Goal: Task Accomplishment & Management: Use online tool/utility

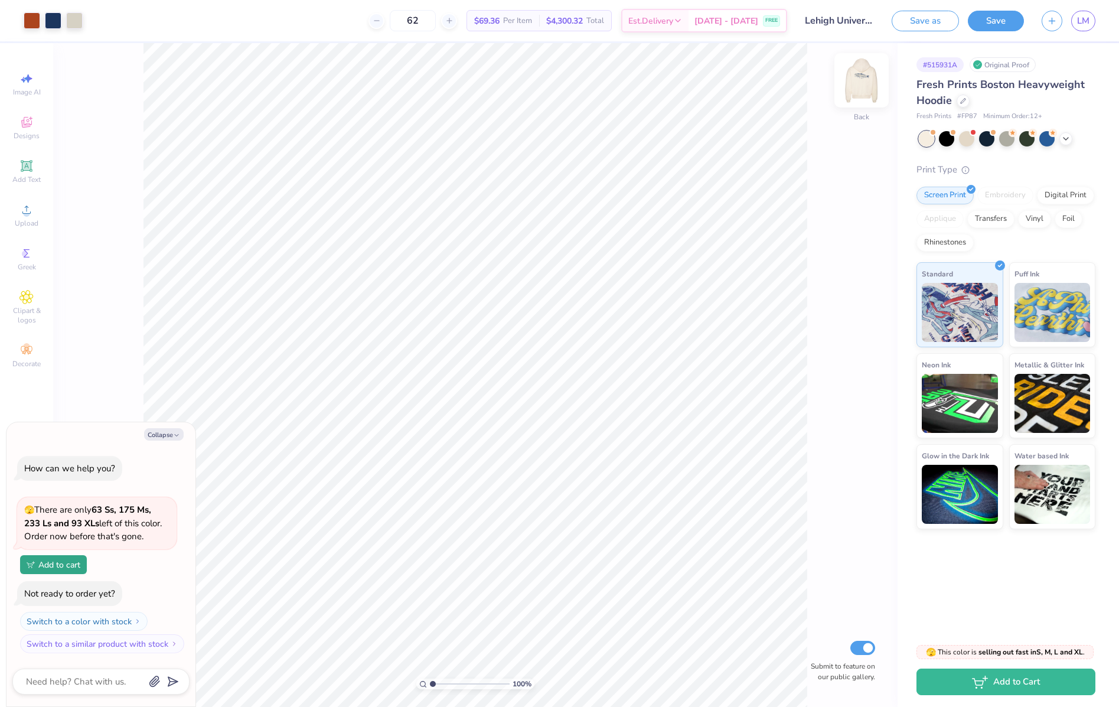
click at [864, 87] on img at bounding box center [861, 80] width 47 height 47
type textarea "x"
type input "1.78"
type input "1.09"
type input "9.27"
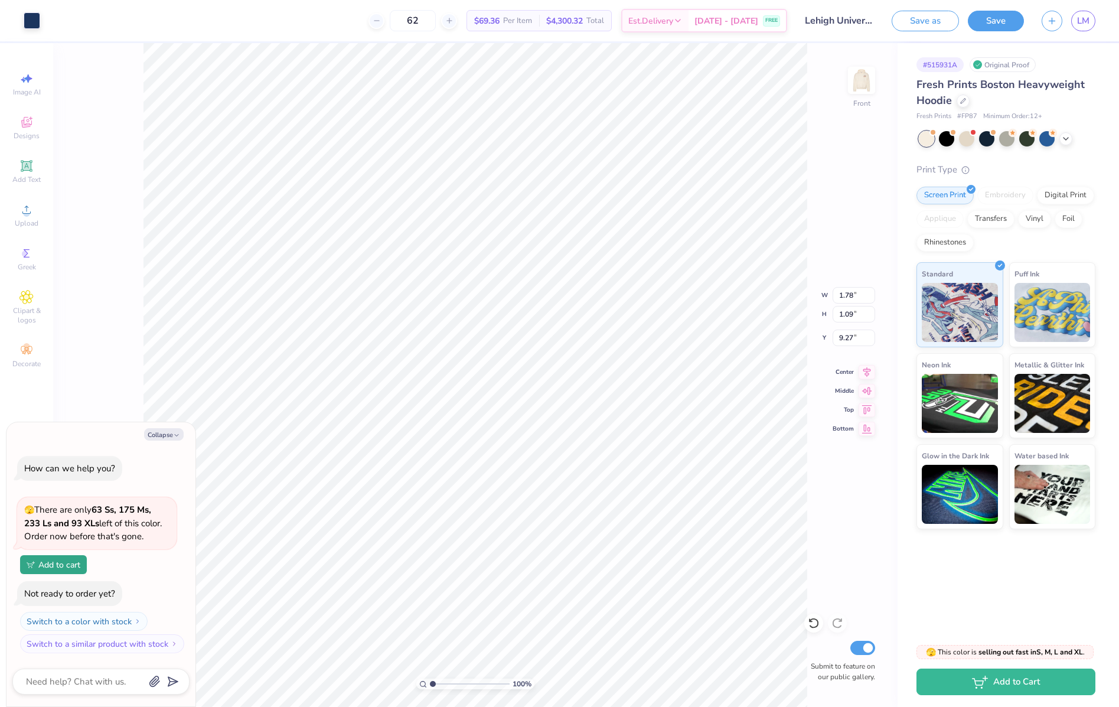
type textarea "x"
type input "1.77"
type input "0.84"
type input "7.92"
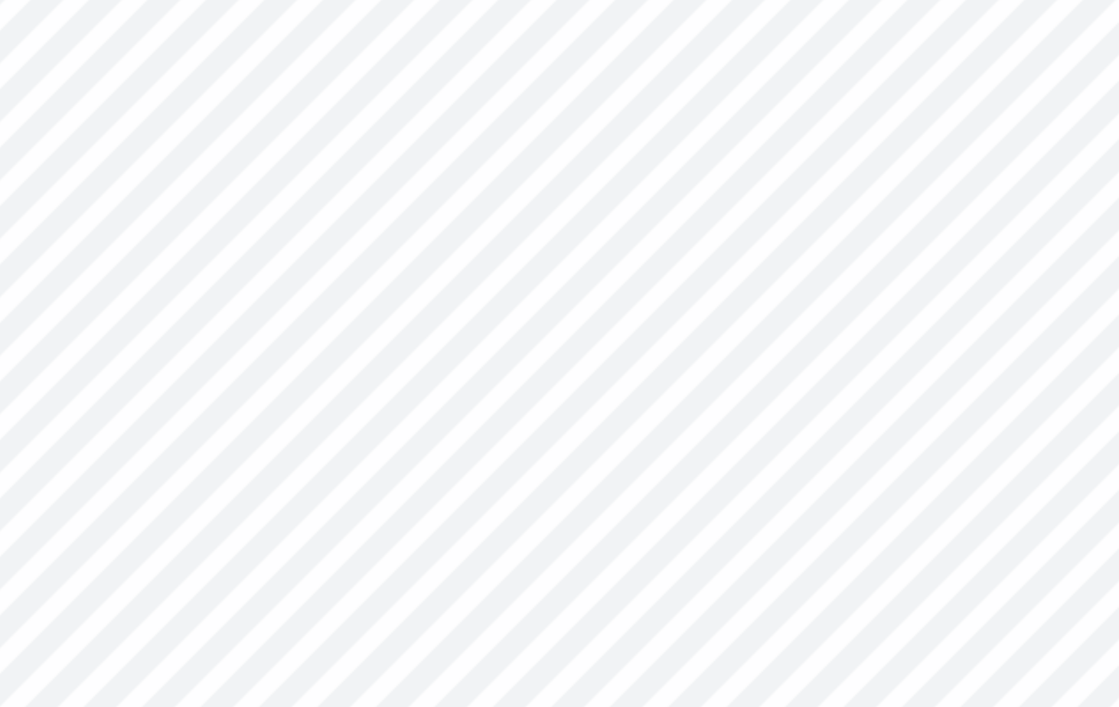
type textarea "x"
type input "5.46"
type textarea "x"
type input "12.41"
type input "3.66"
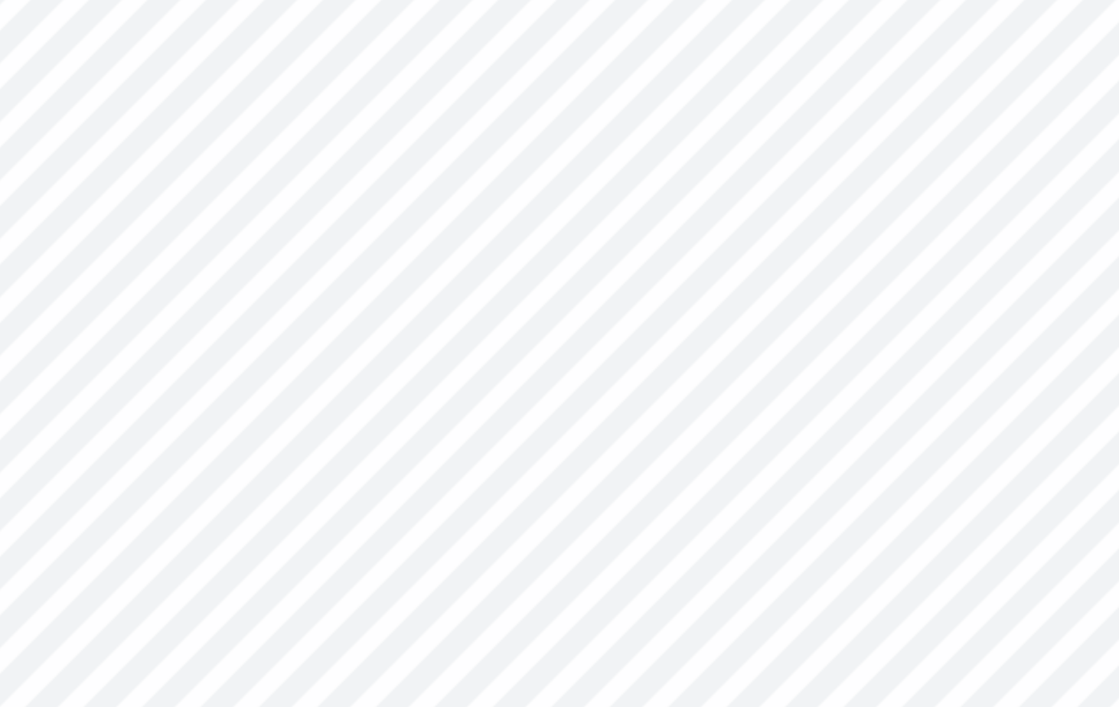
type input "6.01"
type textarea "x"
type input "5.00"
type textarea "x"
type input "12.41"
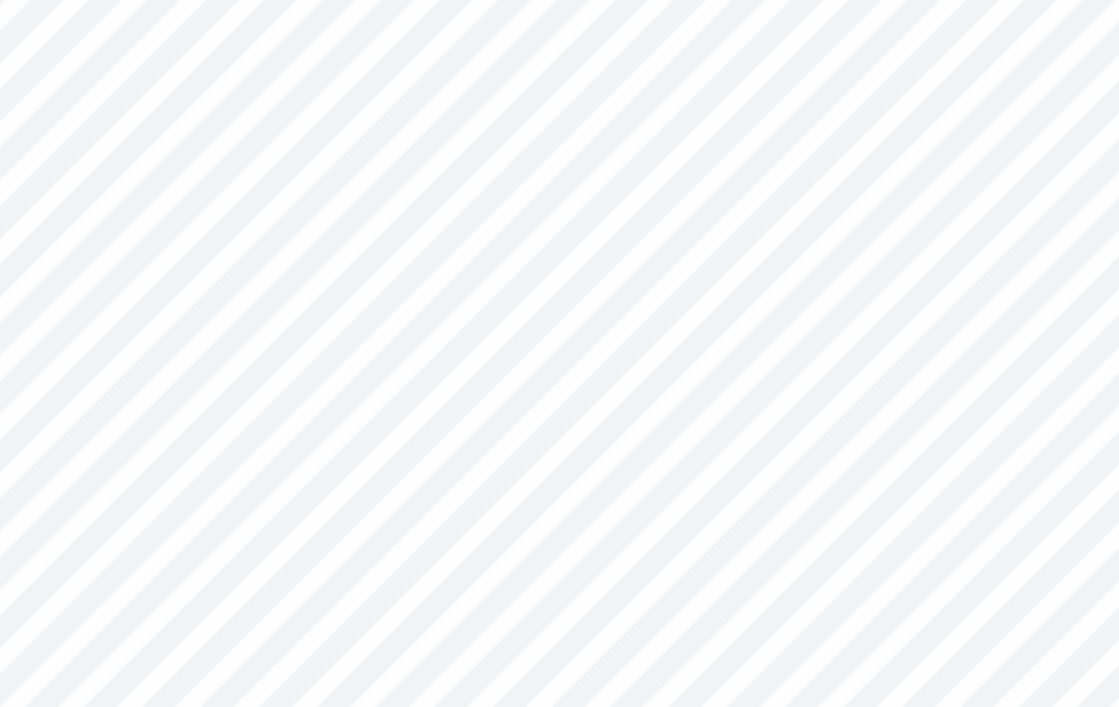
type input "3.66"
type input "6.01"
type textarea "x"
type input "5.00"
type textarea "x"
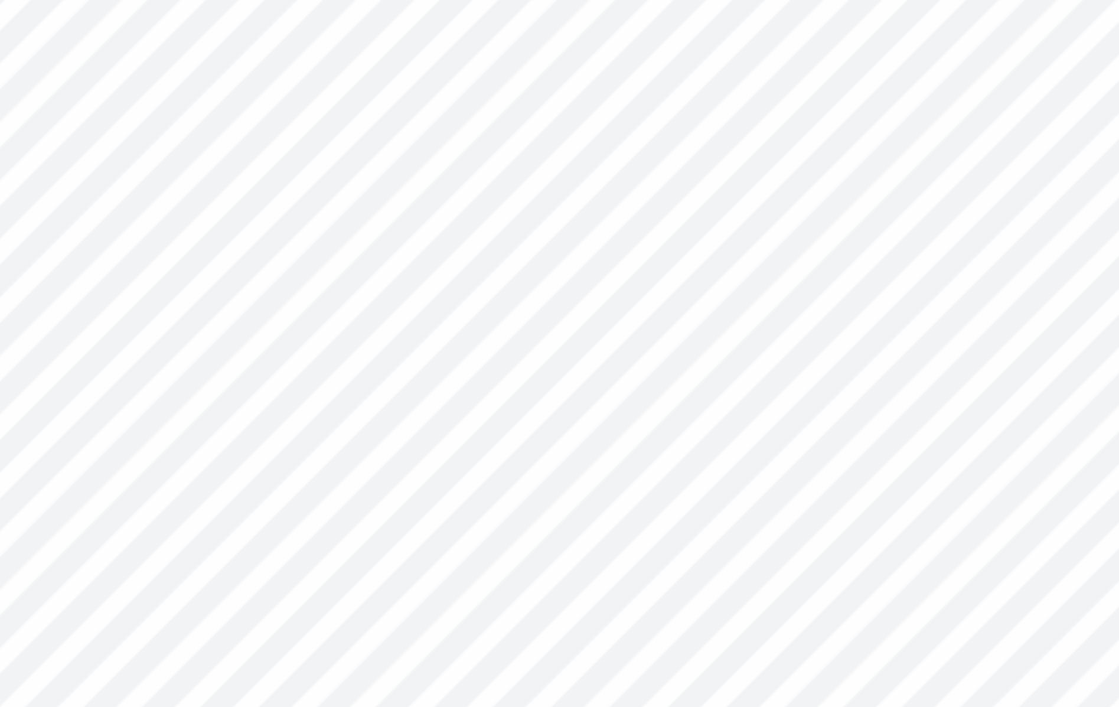
type input "10.81"
type input "2.04"
type input "6.78"
type textarea "x"
type input "6.56"
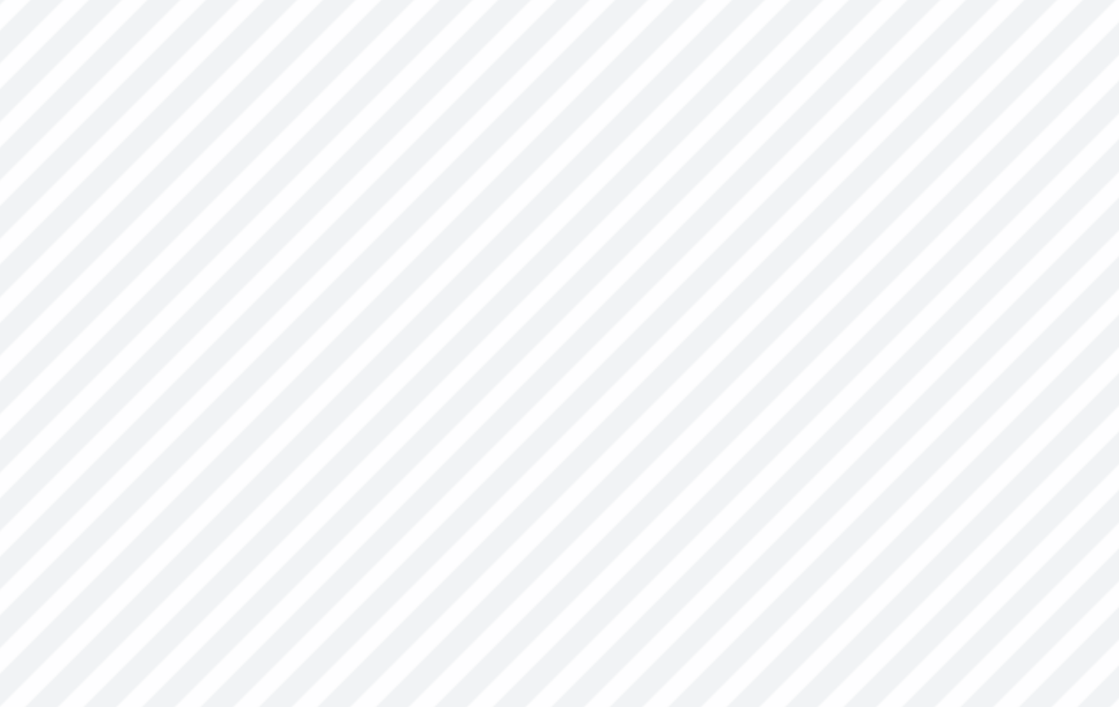
type textarea "x"
type input "2.04"
type input "1.34"
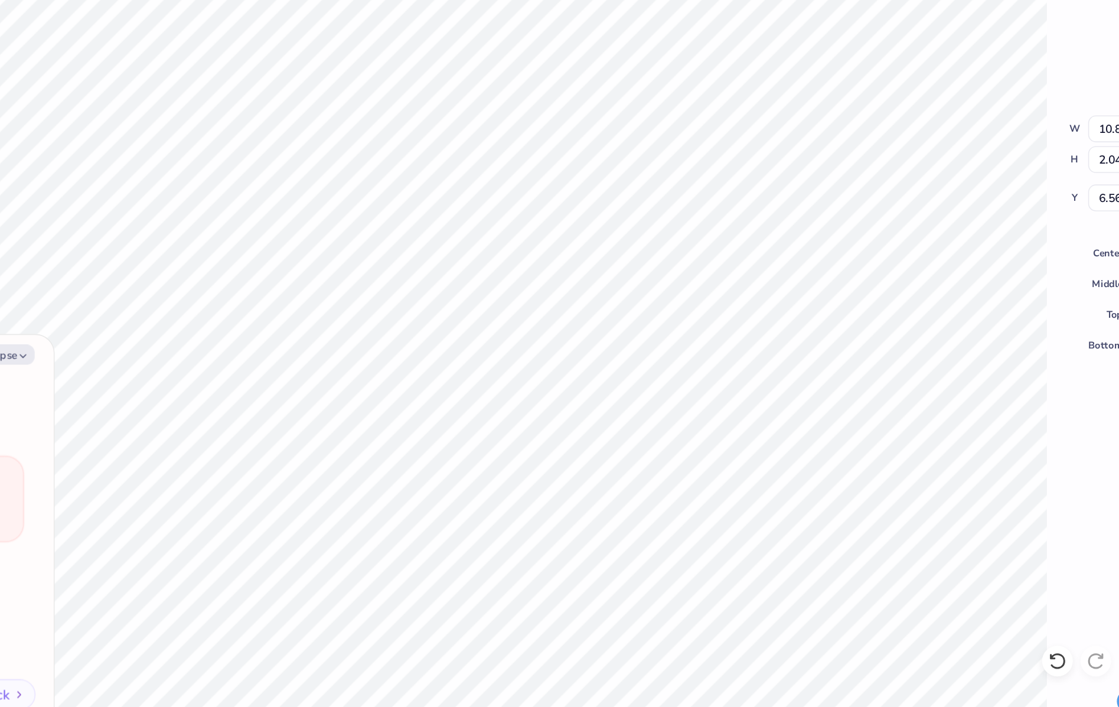
type textarea "x"
type input "5.21"
type textarea "x"
type input "9.81"
type textarea "x"
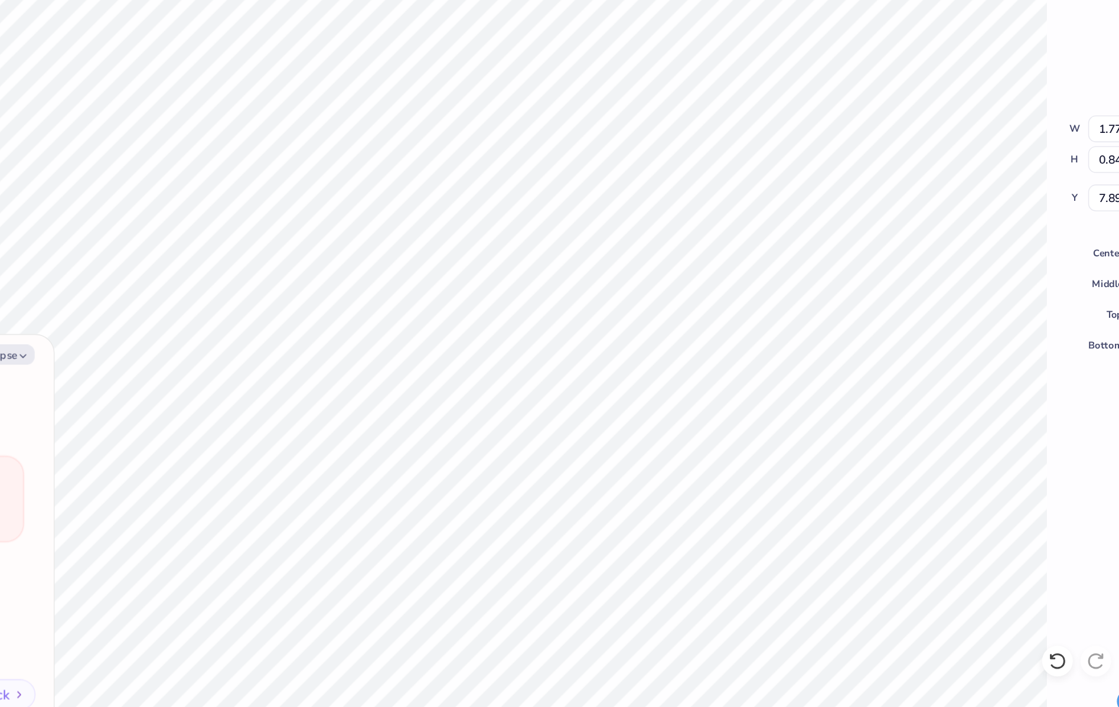
type input "9.15"
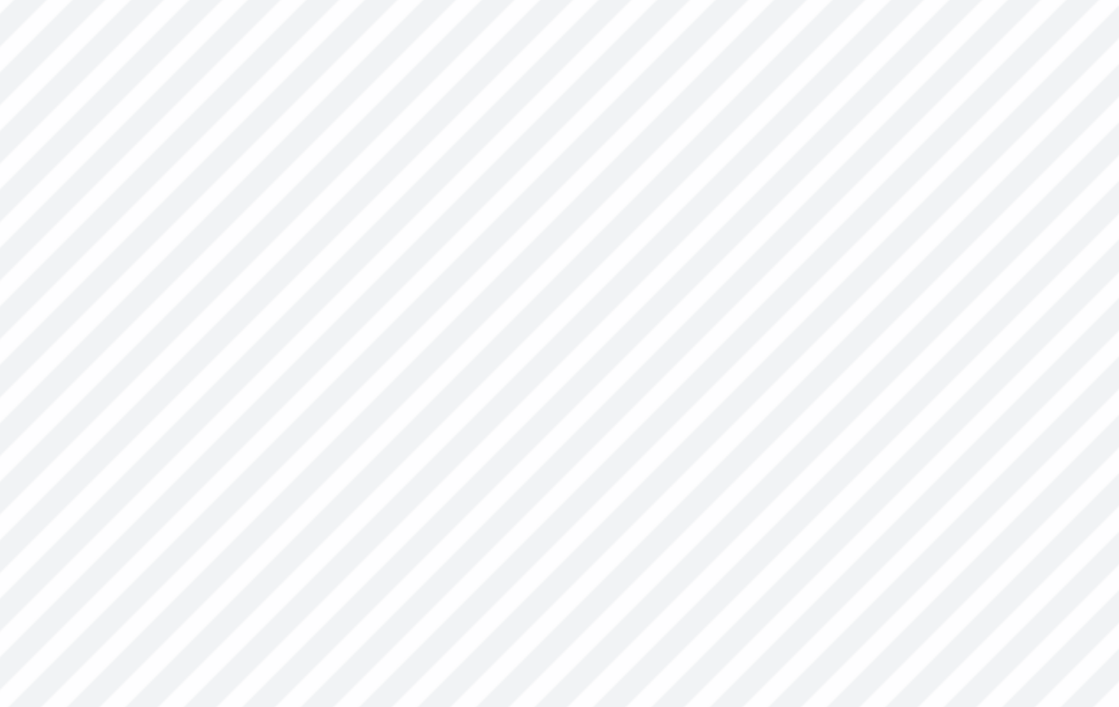
type textarea "x"
type input "9.36"
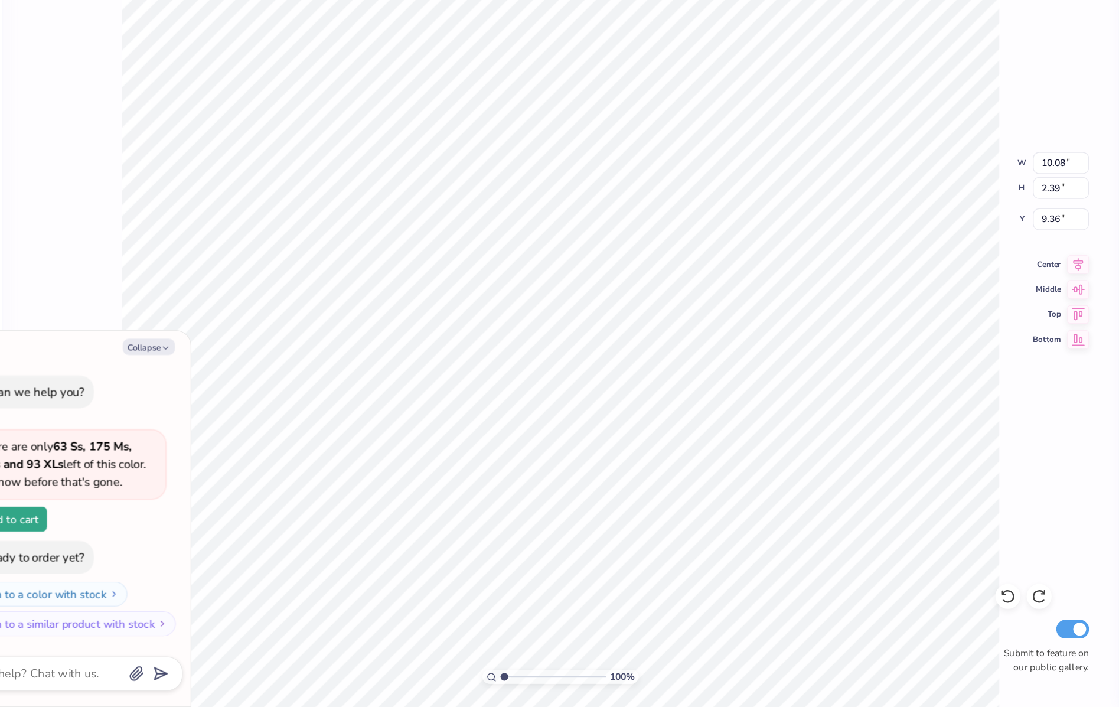
type textarea "x"
type input "2.60"
type input "9.15"
type textarea "x"
type input "12.92"
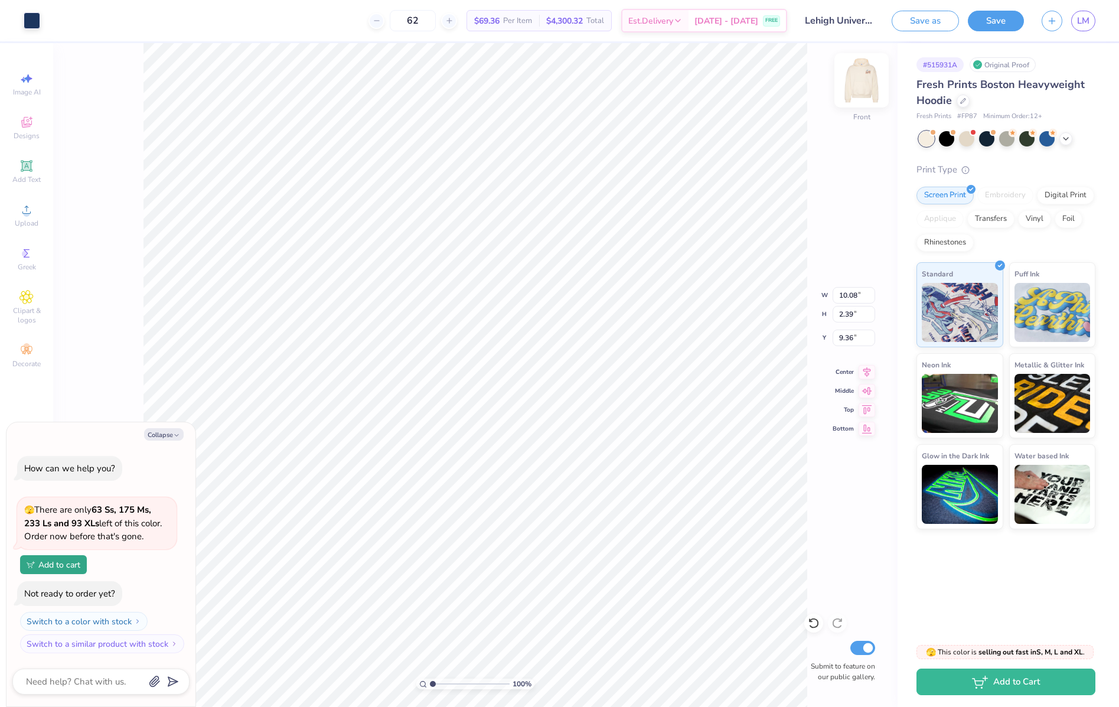
click at [854, 92] on img at bounding box center [861, 80] width 47 height 47
click at [856, 81] on img at bounding box center [861, 80] width 47 height 47
click at [41, 29] on div "Art colors 62 $69.36 Per Item $4,300.32 Total Est. Delivery [DATE] - [DATE] FRE…" at bounding box center [559, 20] width 1119 height 41
click at [33, 25] on div at bounding box center [32, 19] width 17 height 17
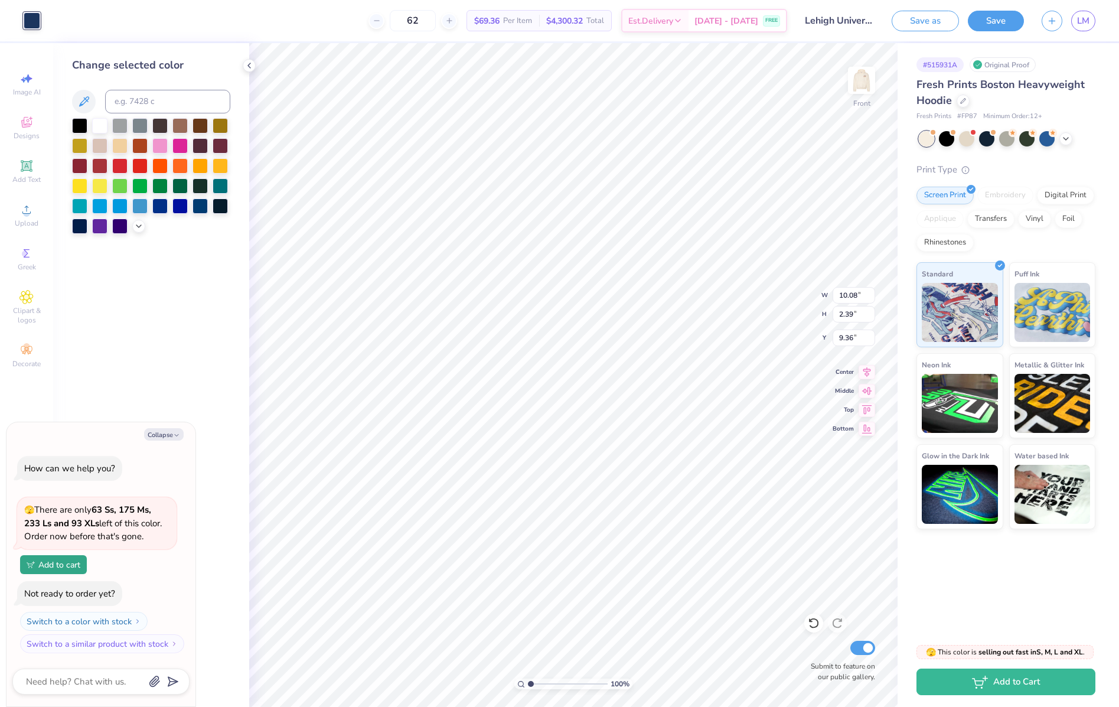
click at [175, 88] on div "Change selected color" at bounding box center [151, 145] width 158 height 177
type textarea "x"
click at [174, 98] on input at bounding box center [167, 102] width 125 height 24
type input "1675"
type textarea "x"
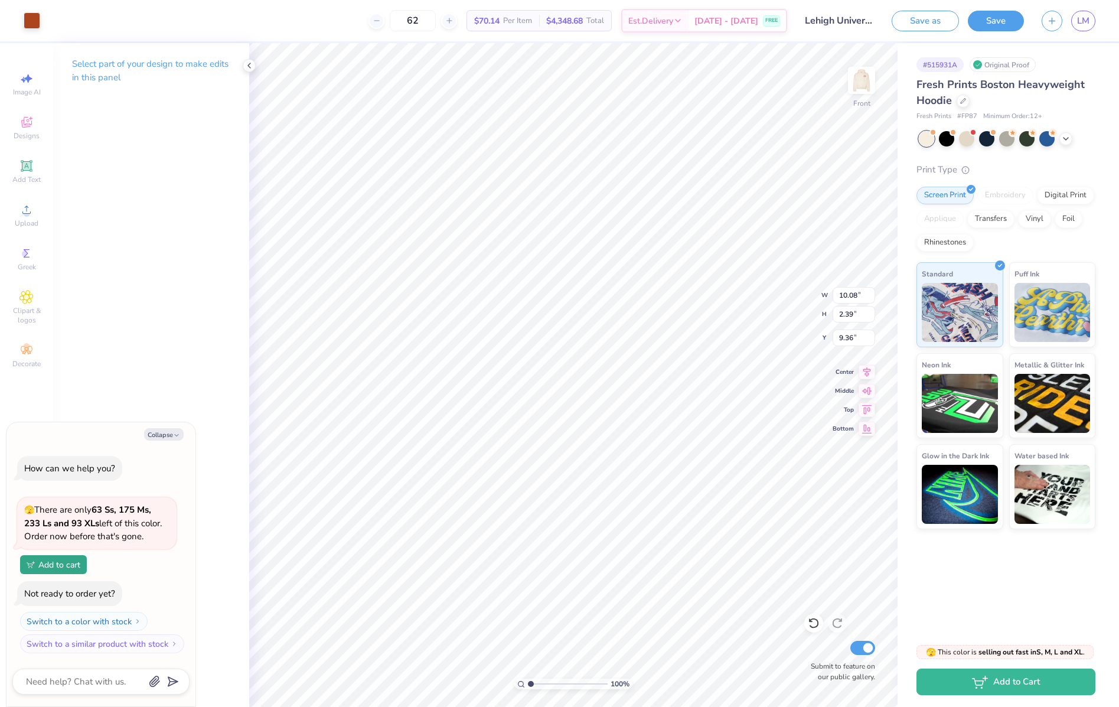
type textarea "x"
type input "7.92"
type textarea "x"
type input "6.05"
click at [864, 81] on img at bounding box center [861, 80] width 47 height 47
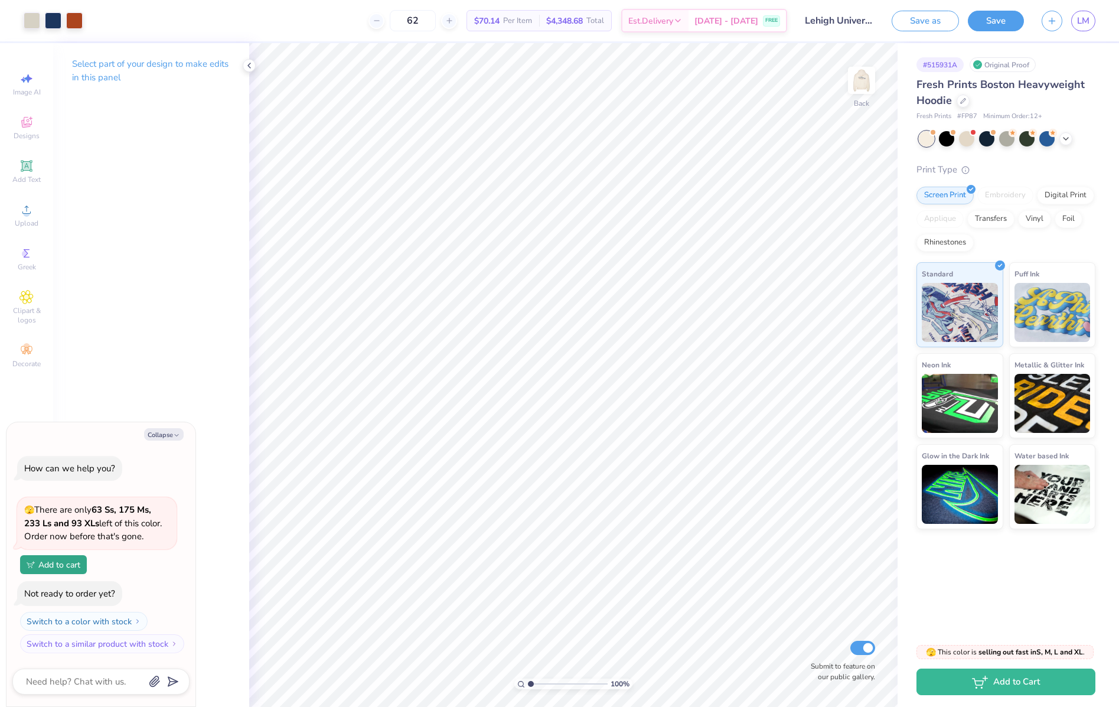
type textarea "x"
drag, startPoint x: 530, startPoint y: 686, endPoint x: 554, endPoint y: 684, distance: 24.3
click at [554, 684] on input "range" at bounding box center [568, 683] width 80 height 11
drag, startPoint x: 552, startPoint y: 684, endPoint x: 532, endPoint y: 683, distance: 19.5
type input "1.29"
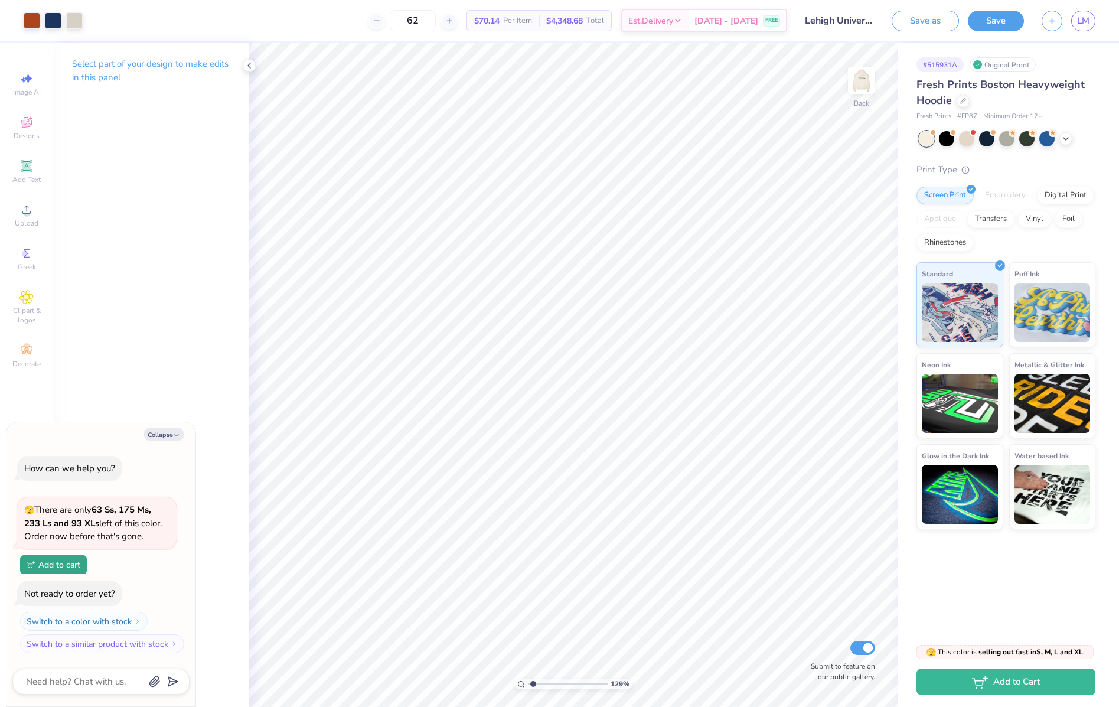
click at [532, 683] on input "range" at bounding box center [568, 683] width 80 height 11
type textarea "x"
type input "5.30"
type input "3.65"
type textarea "x"
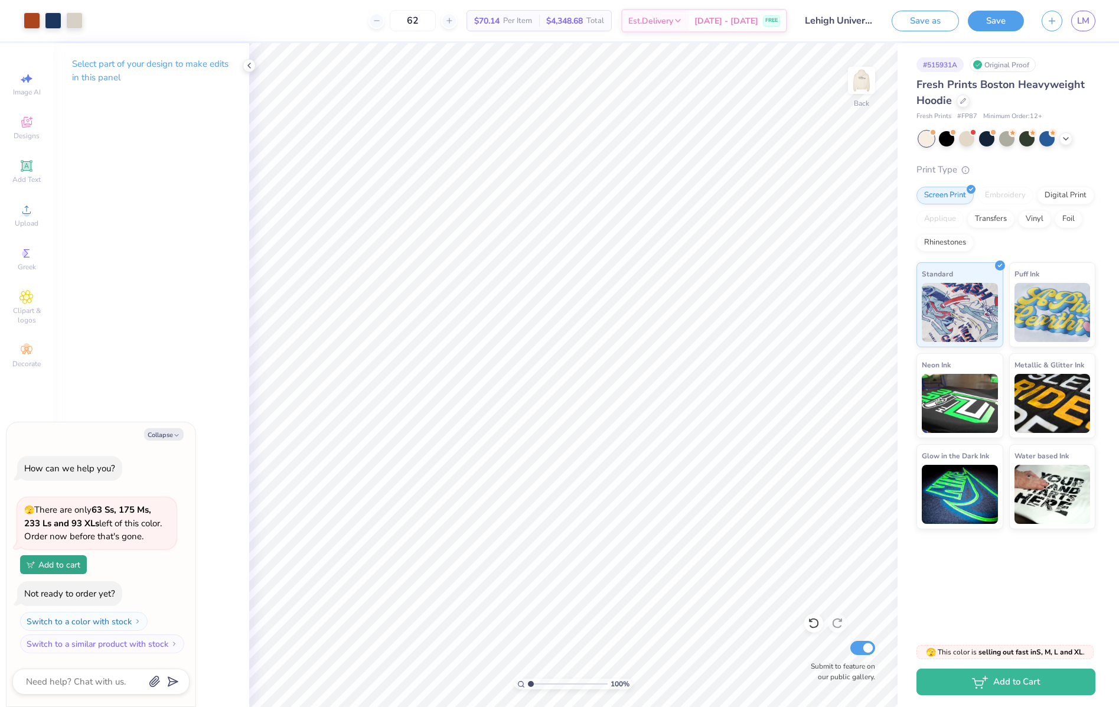
drag, startPoint x: 534, startPoint y: 685, endPoint x: 483, endPoint y: 682, distance: 50.8
type input "1"
click at [528, 682] on input "range" at bounding box center [568, 683] width 80 height 11
click at [864, 79] on img at bounding box center [861, 80] width 47 height 47
click at [864, 79] on img at bounding box center [861, 80] width 24 height 24
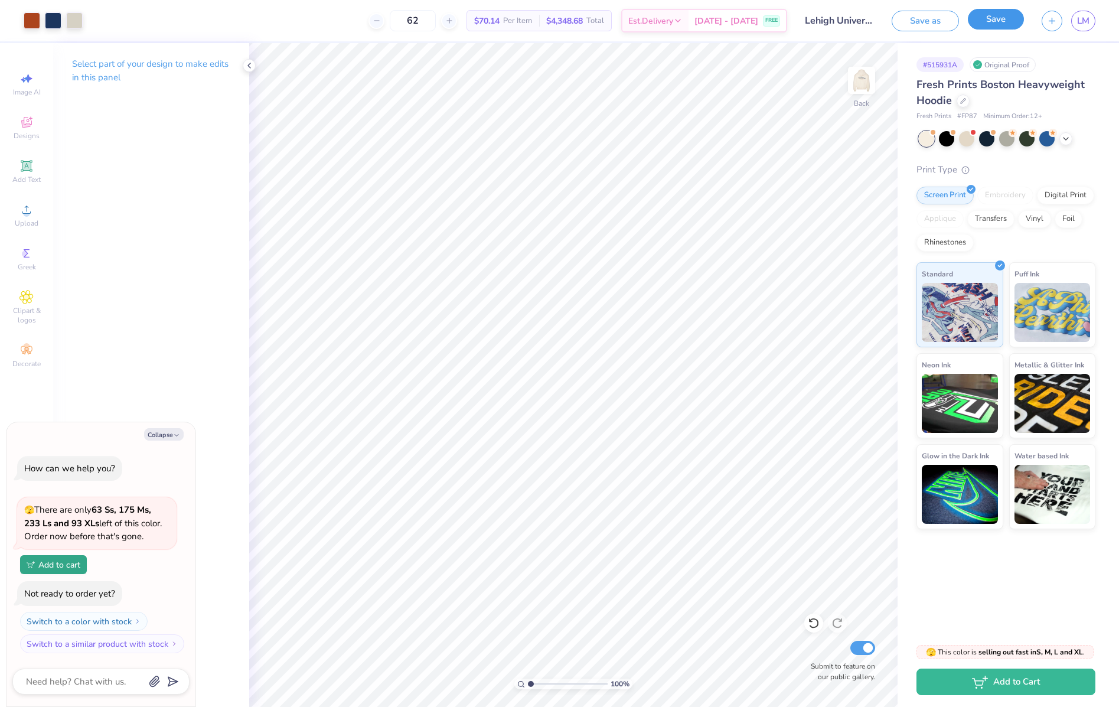
click at [993, 21] on button "Save" at bounding box center [996, 19] width 56 height 21
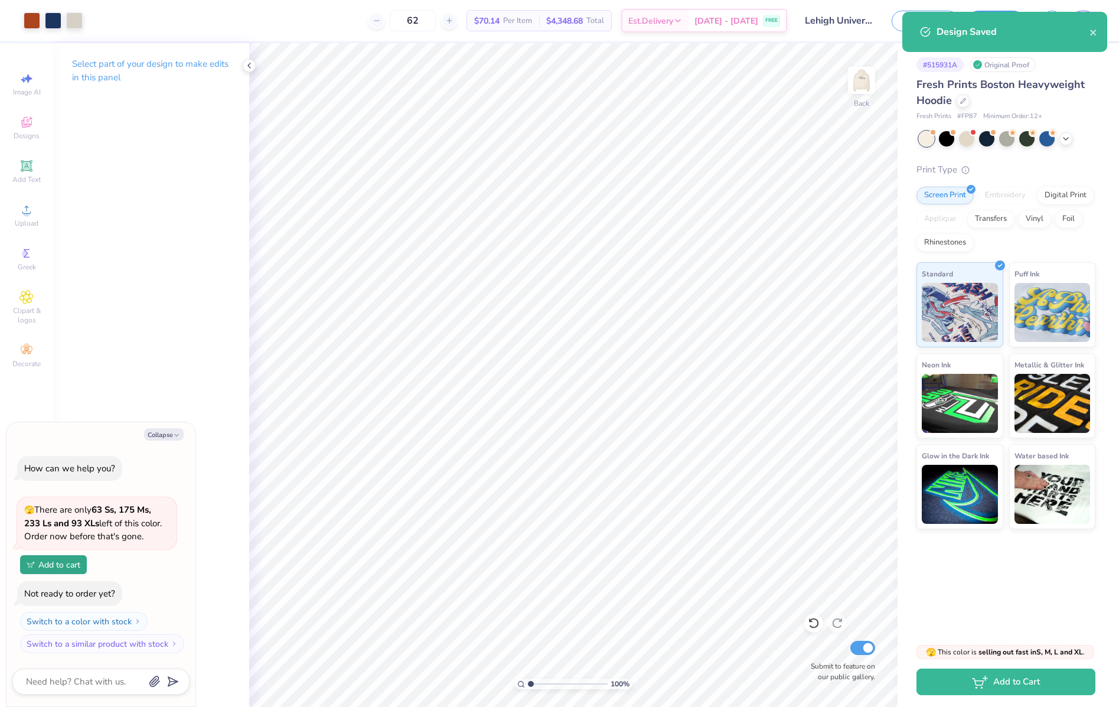
type textarea "x"
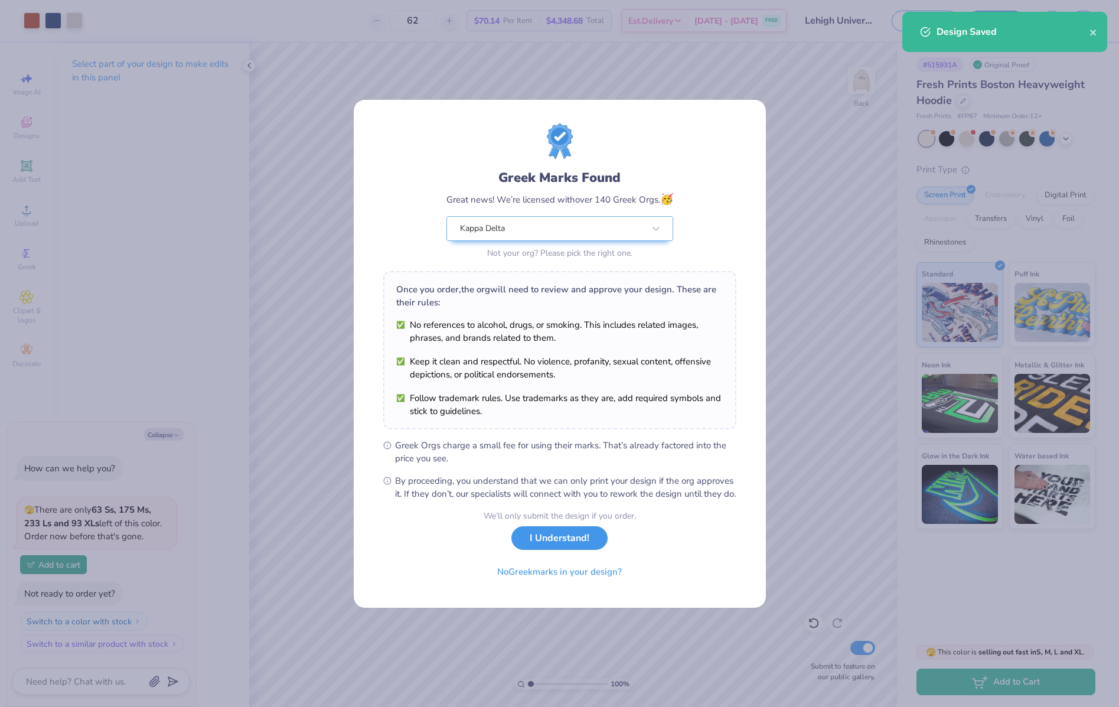
click at [588, 538] on button "I Understand!" at bounding box center [559, 538] width 96 height 24
